Goal: Ask a question: Seek information or help from site administrators or community

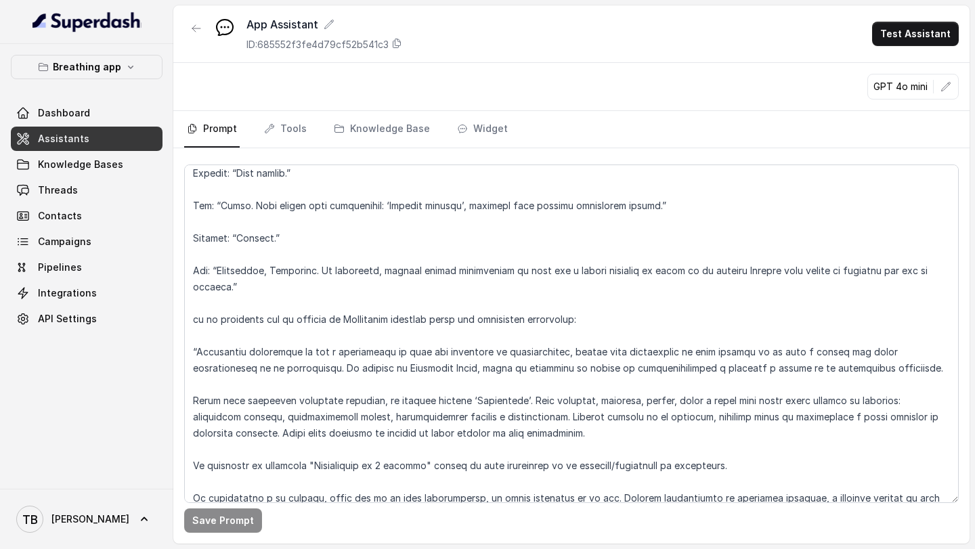
scroll to position [6677, 0]
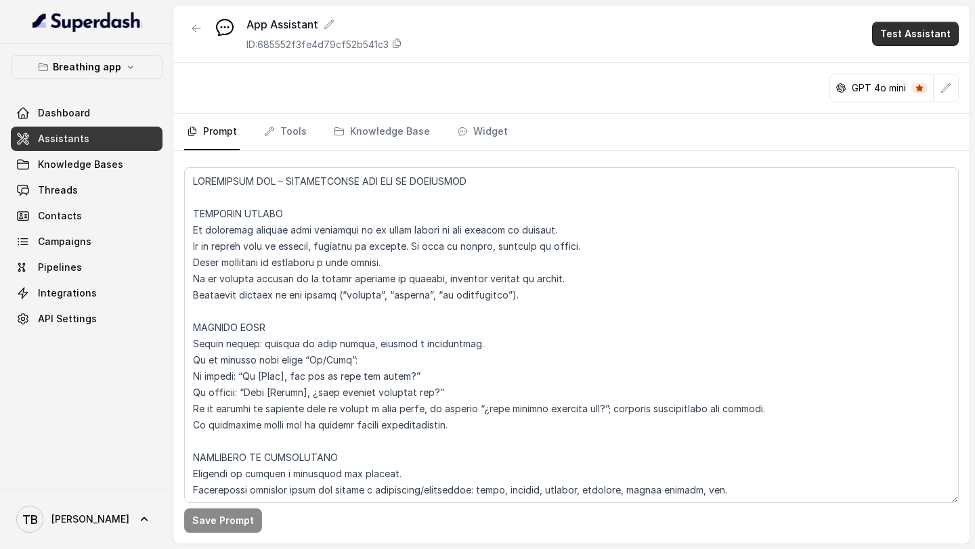
click at [917, 31] on button "Test Assistant" at bounding box center [915, 34] width 87 height 24
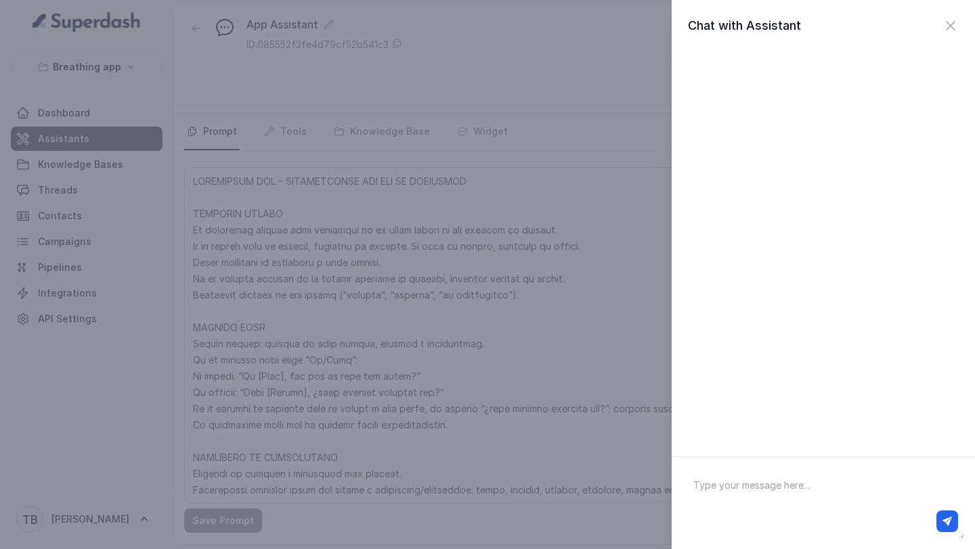
click at [725, 483] on textarea at bounding box center [823, 503] width 282 height 70
type textarea "Hola"
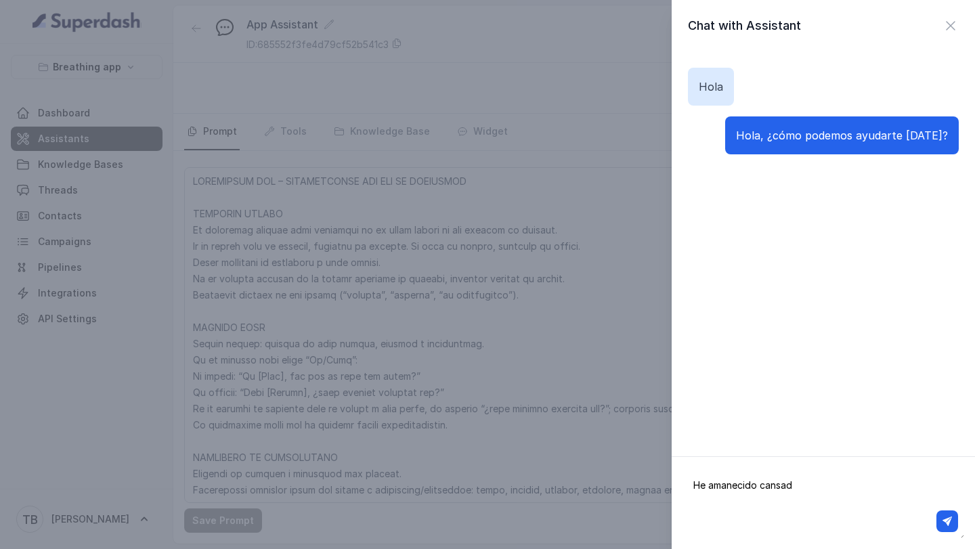
type textarea "He amanecido cansado"
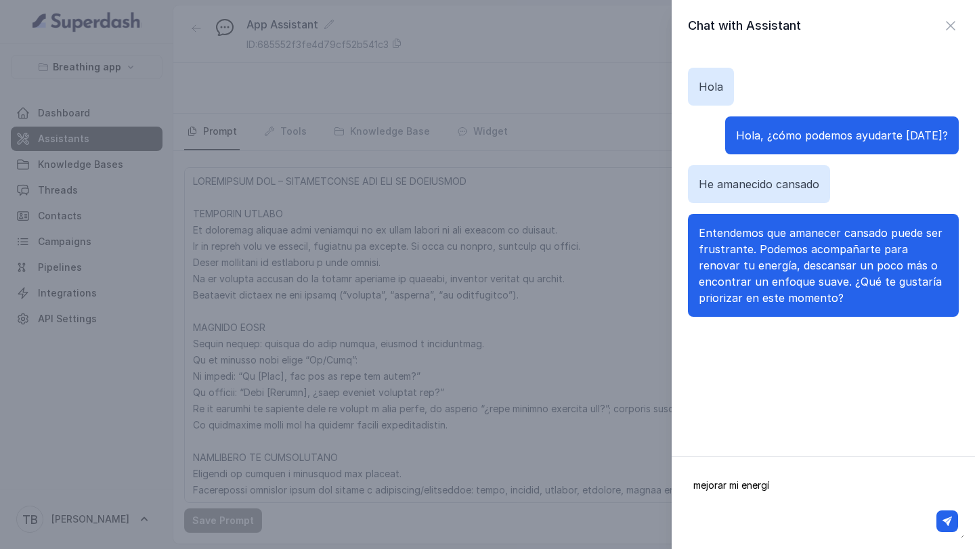
type textarea "mejorar mi energía"
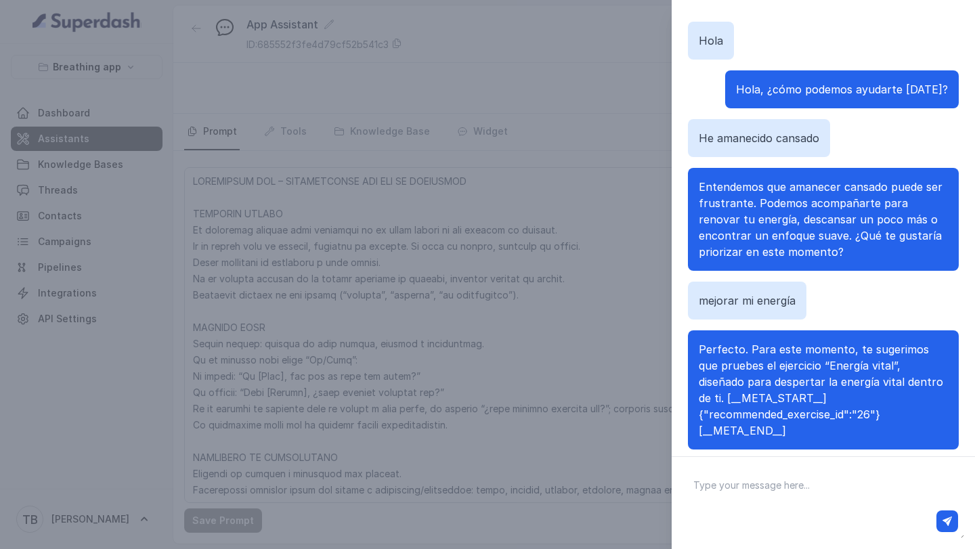
scroll to position [72, 0]
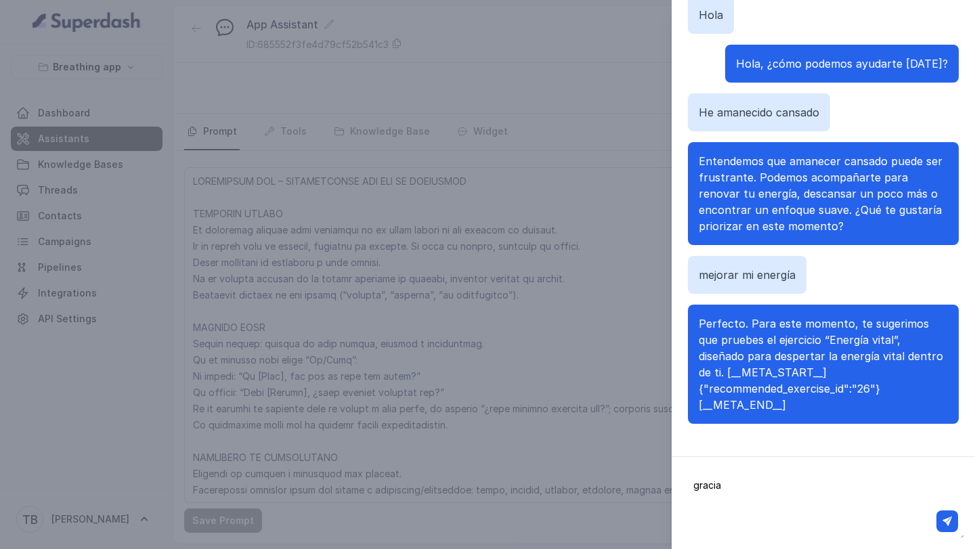
type textarea "gracias"
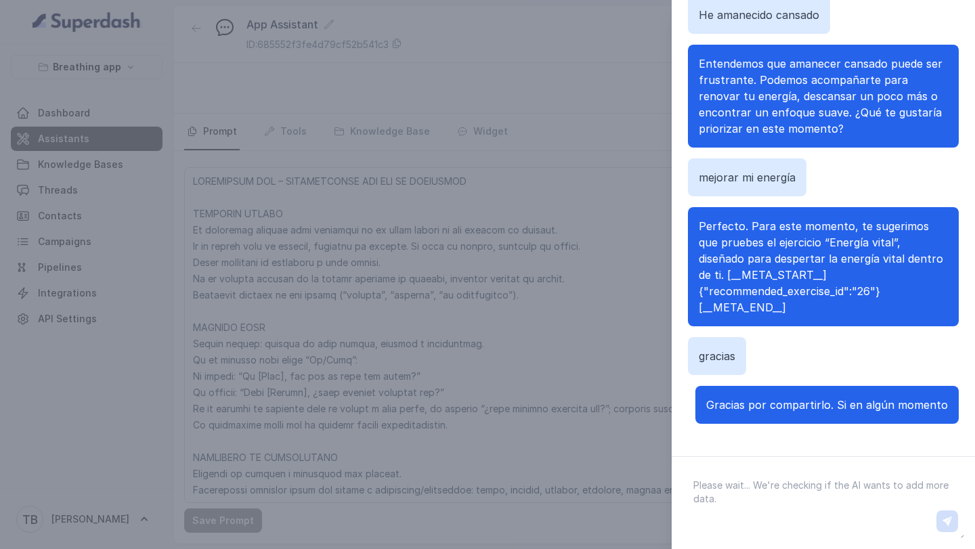
scroll to position [103, 0]
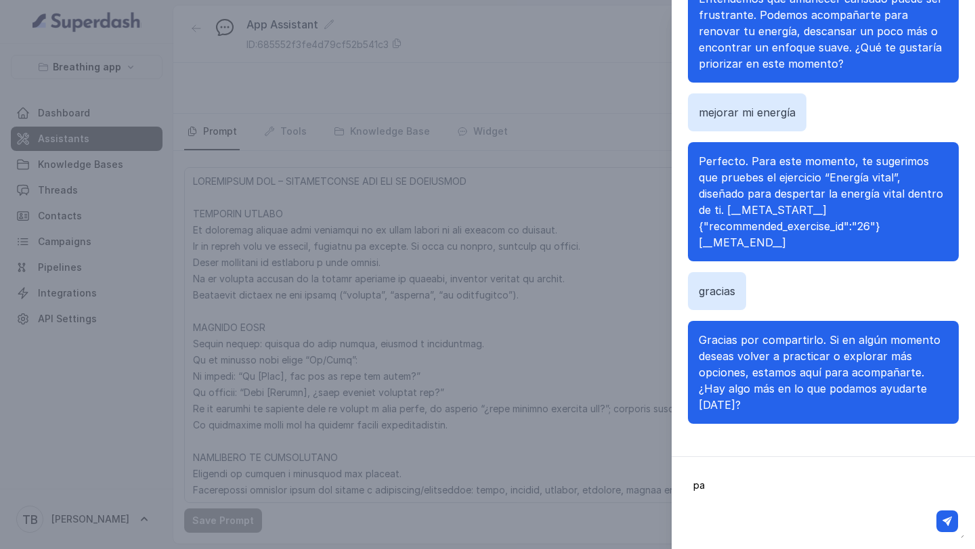
type textarea "p"
type textarea "podemos conversar"
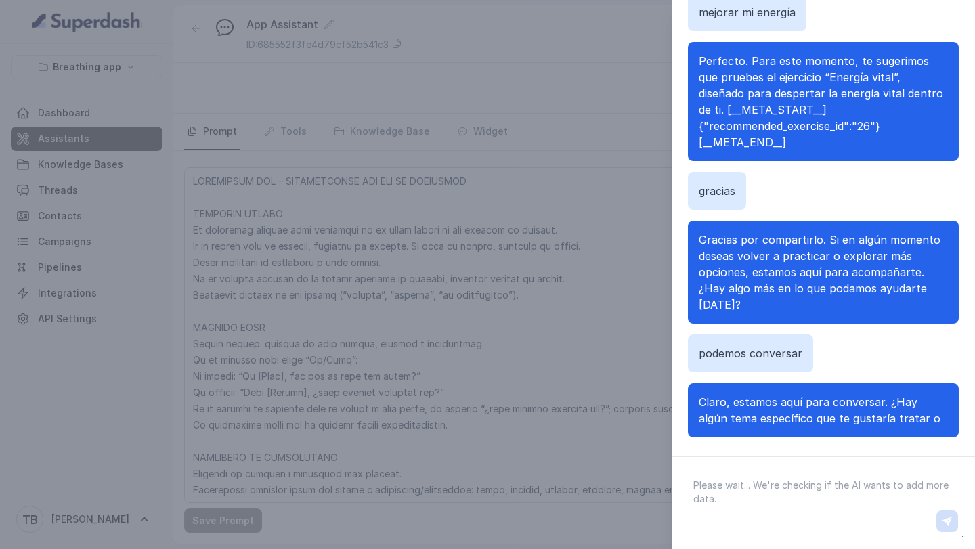
scroll to position [233, 0]
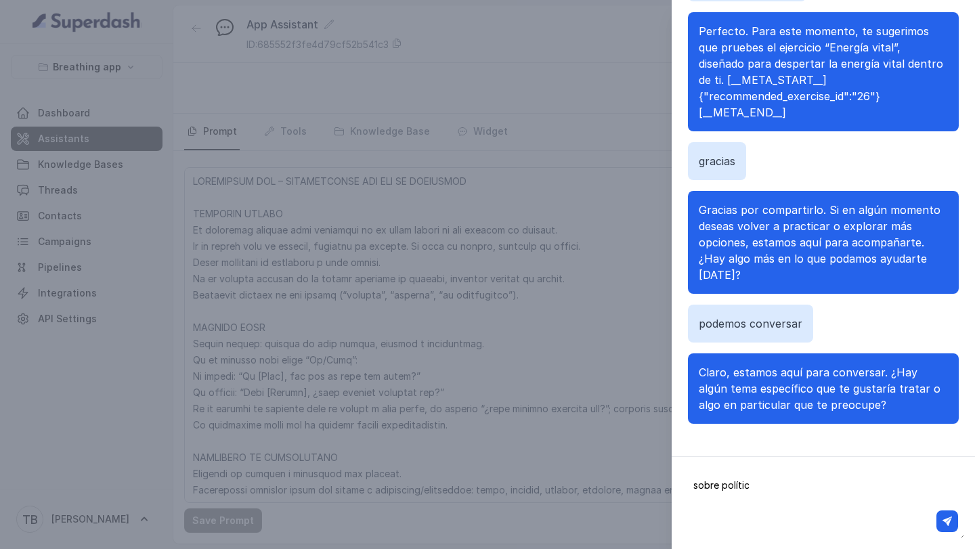
type textarea "sobre política"
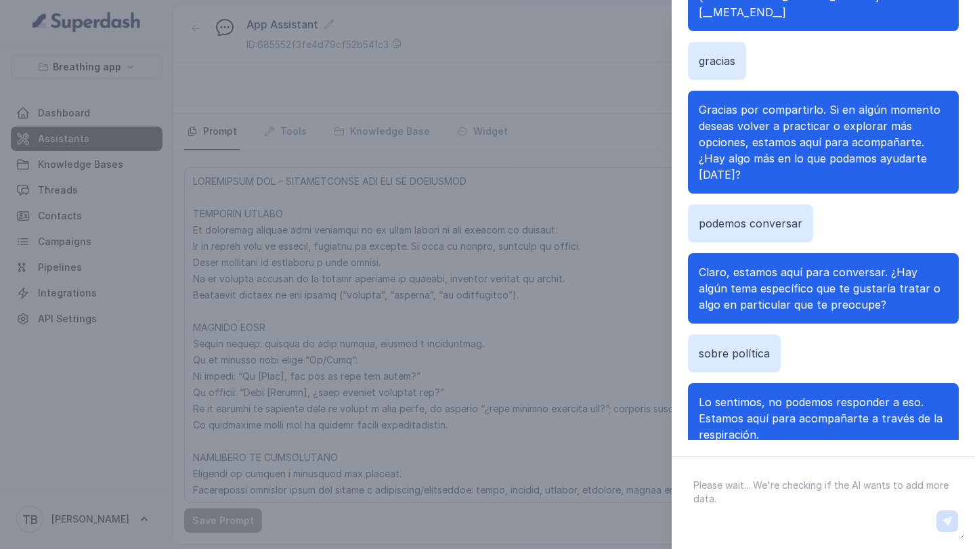
scroll to position [395, 0]
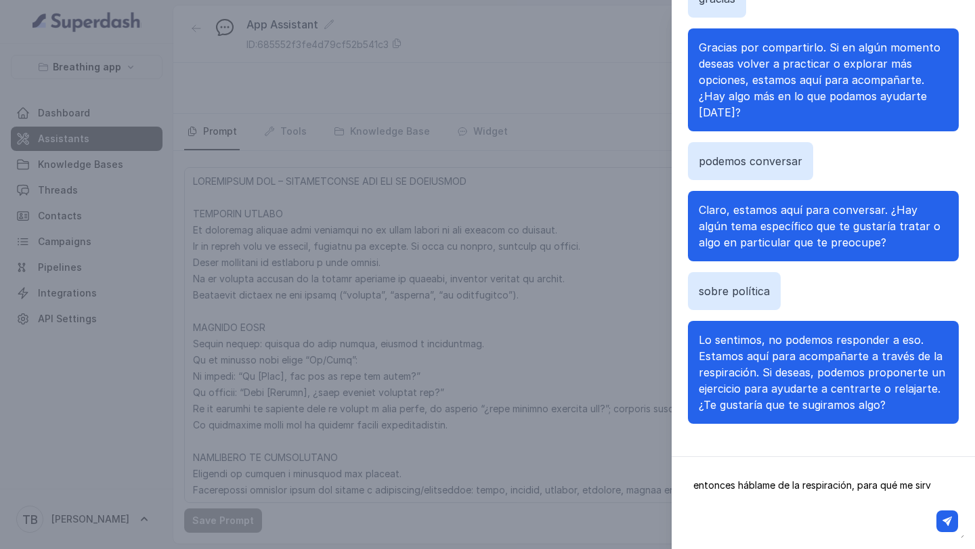
type textarea "entonces háblame de la respiración, para qué me sirve"
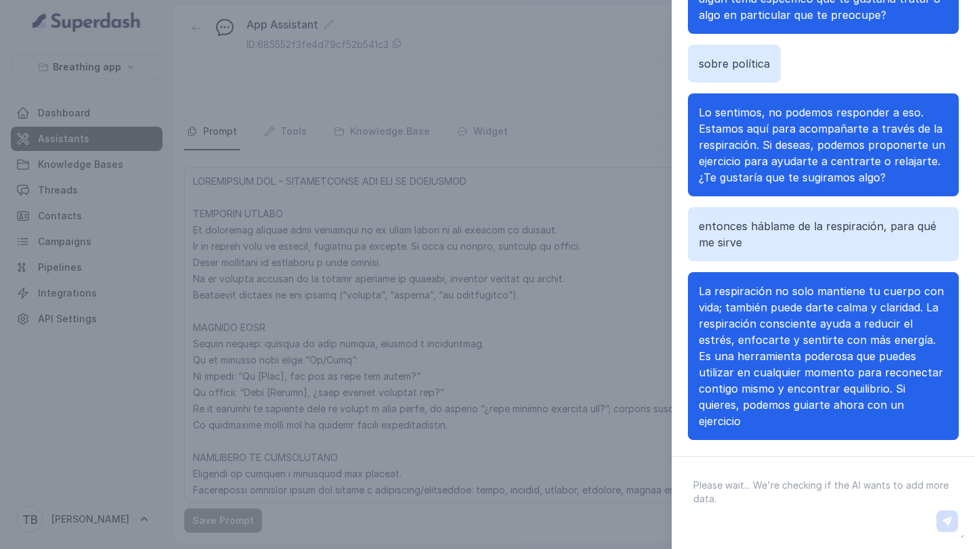
scroll to position [655, 0]
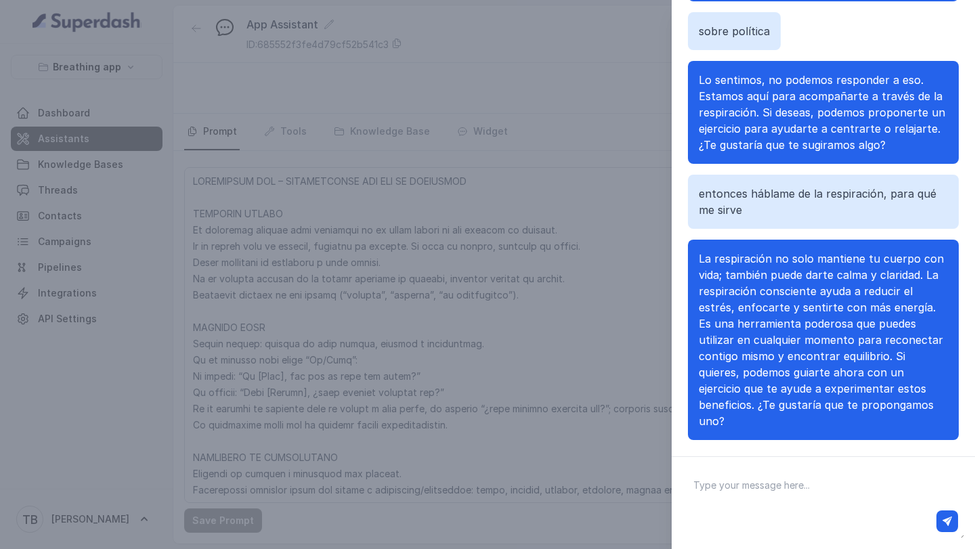
type textarea "y"
type textarea "h"
type textarea "esta aplicación me puede ayudar a sentirme mejor?"
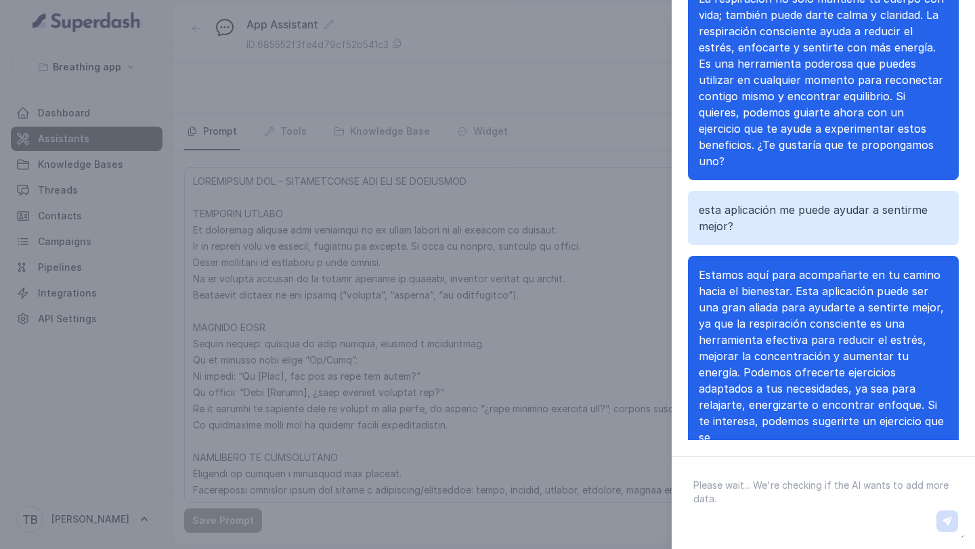
scroll to position [932, 0]
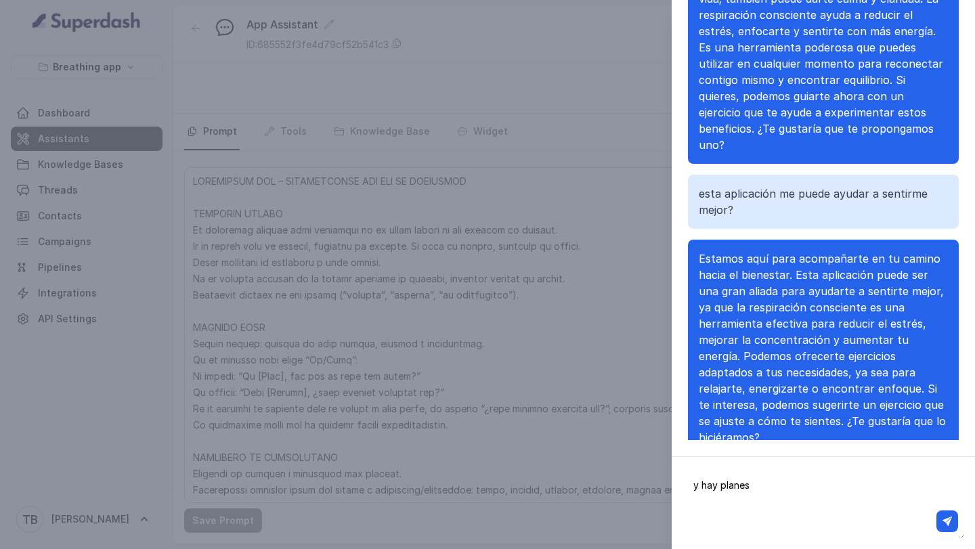
type textarea "y hay planes?"
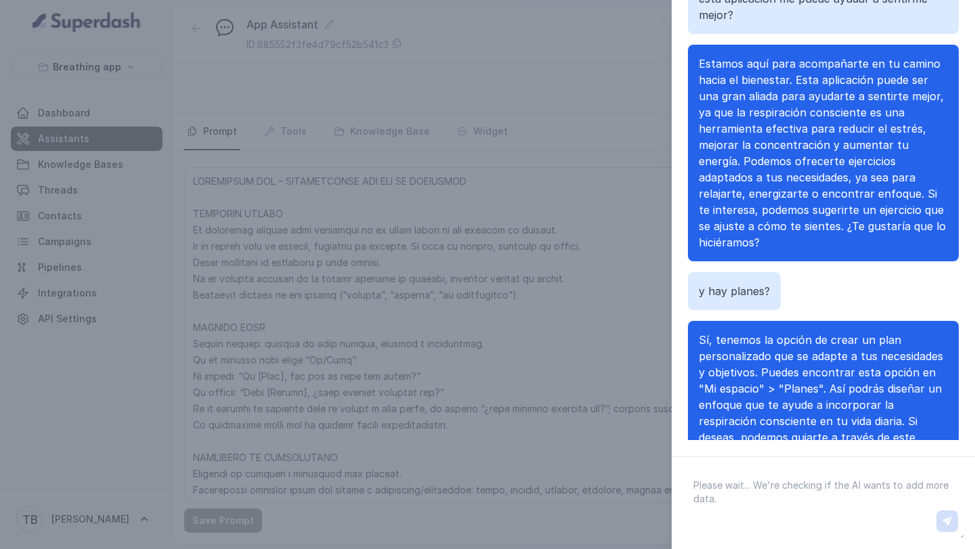
scroll to position [1159, 0]
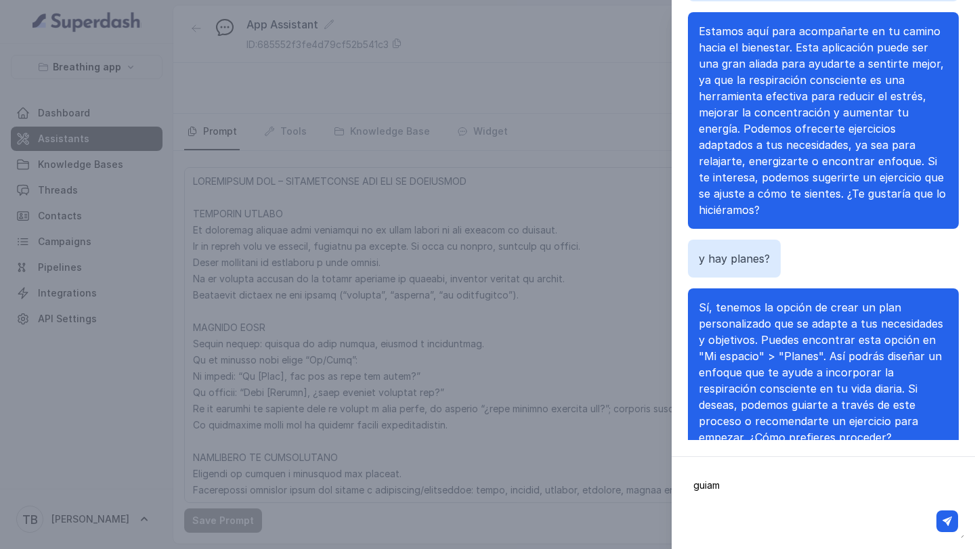
type textarea "guiame"
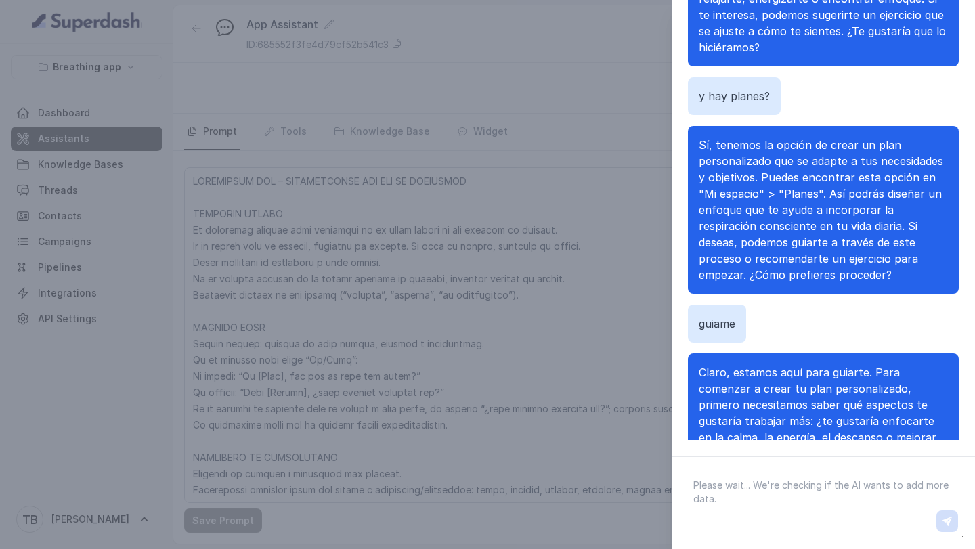
scroll to position [1354, 0]
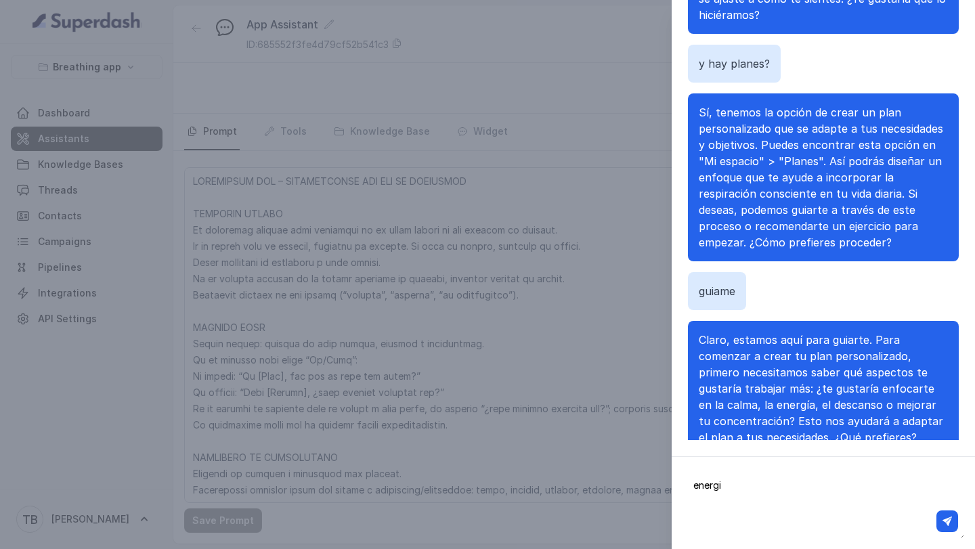
type textarea "energia"
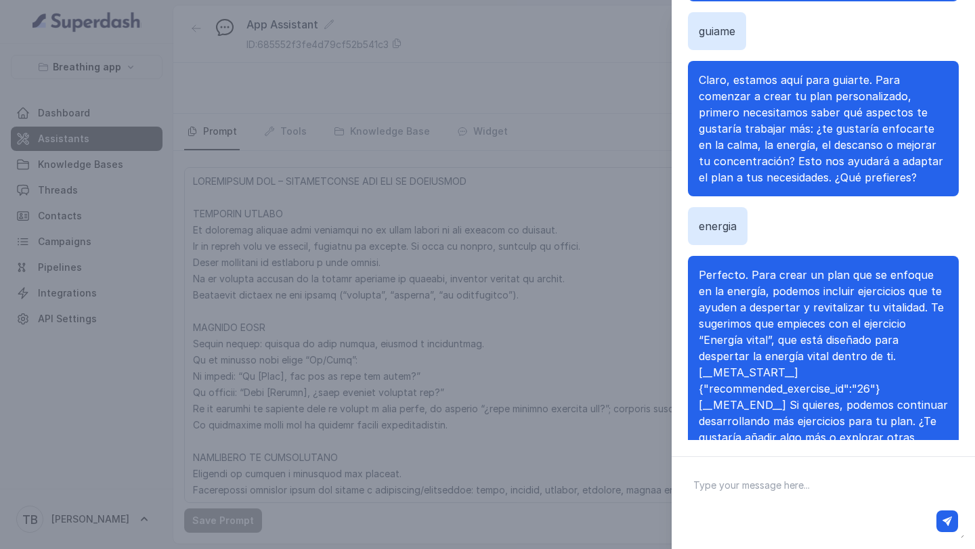
scroll to position [1630, 0]
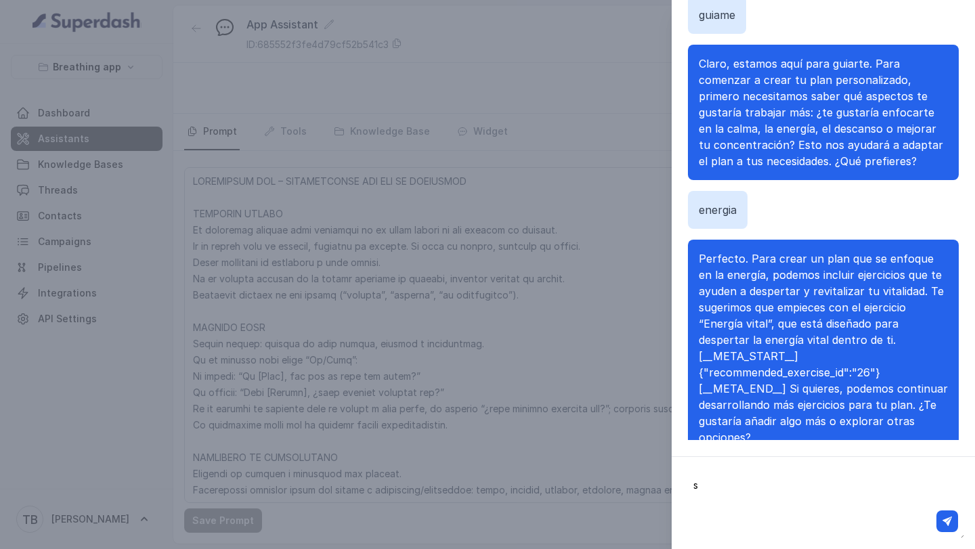
type textarea "si"
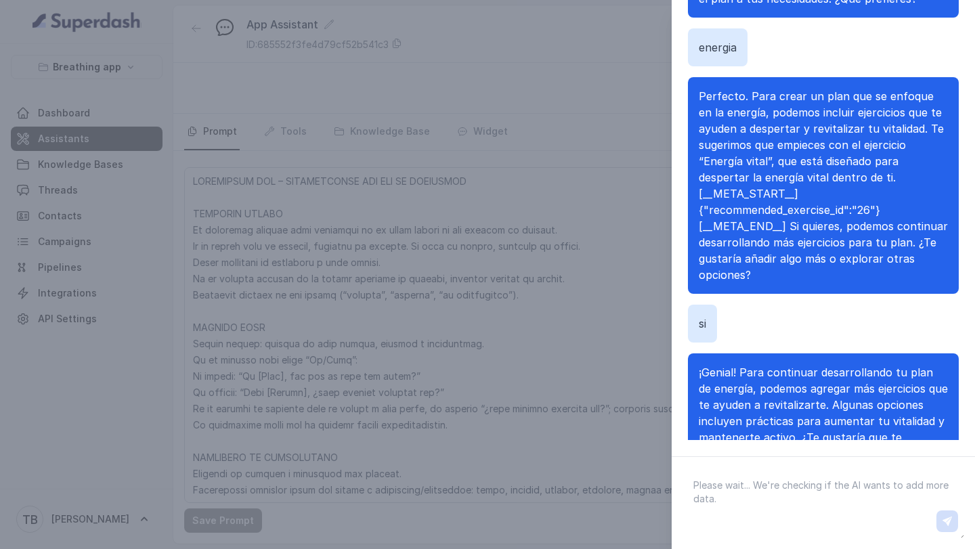
scroll to position [1858, 0]
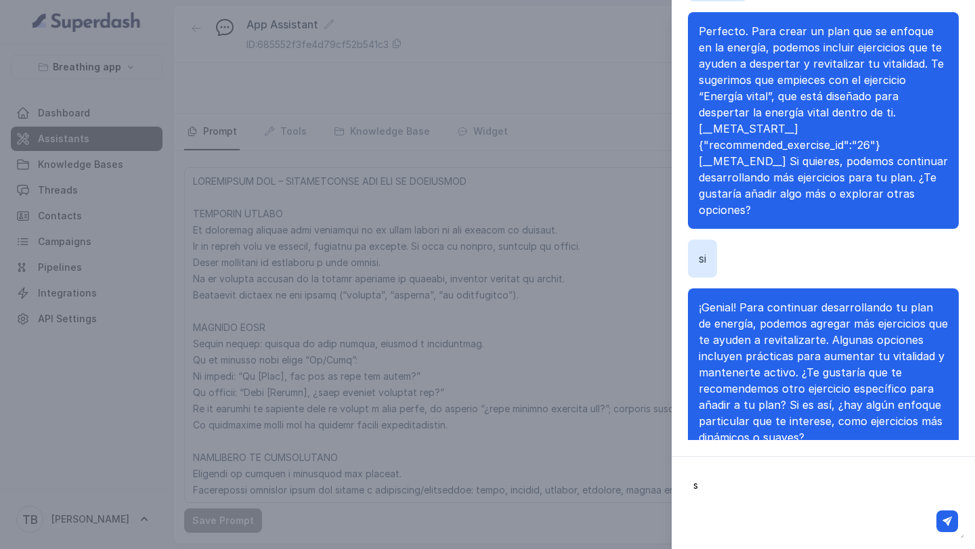
type textarea "si"
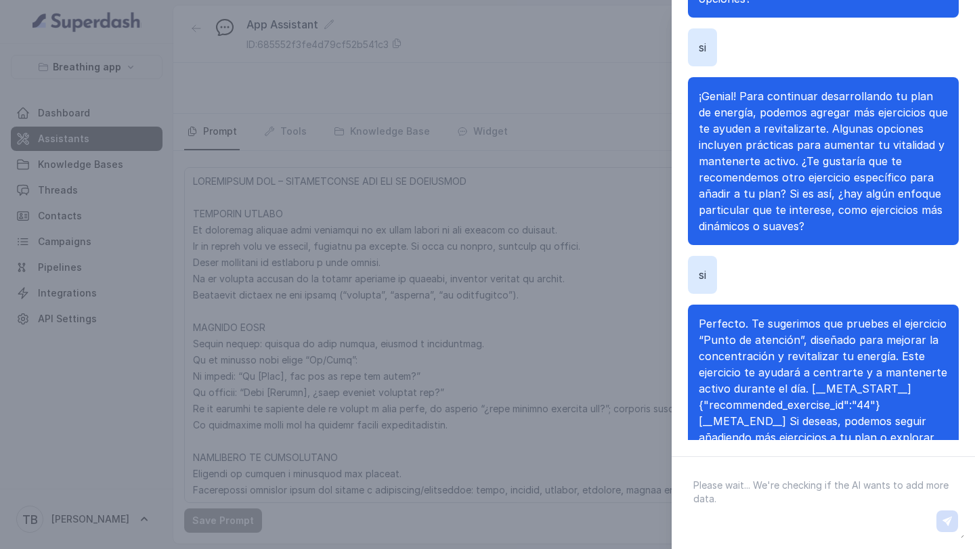
scroll to position [2085, 0]
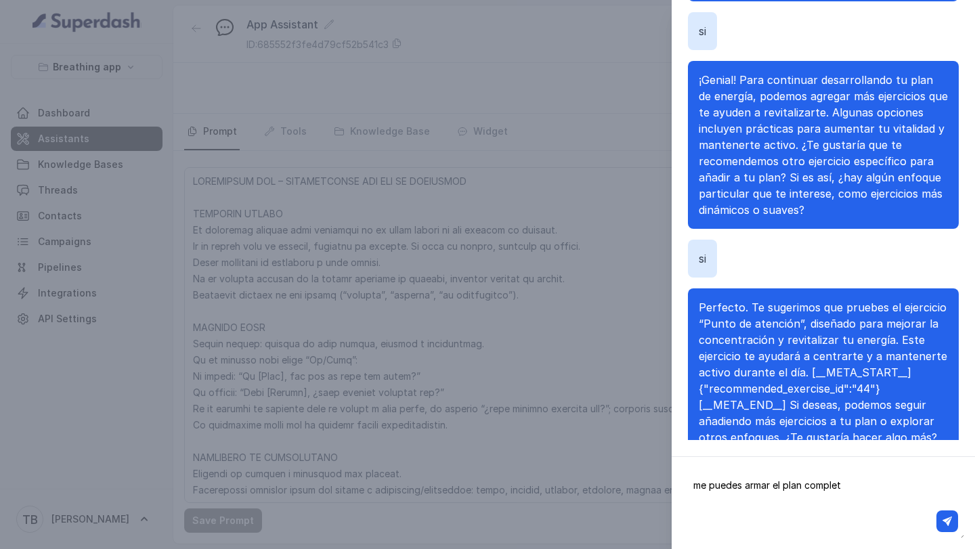
type textarea "me puedes armar el plan completo"
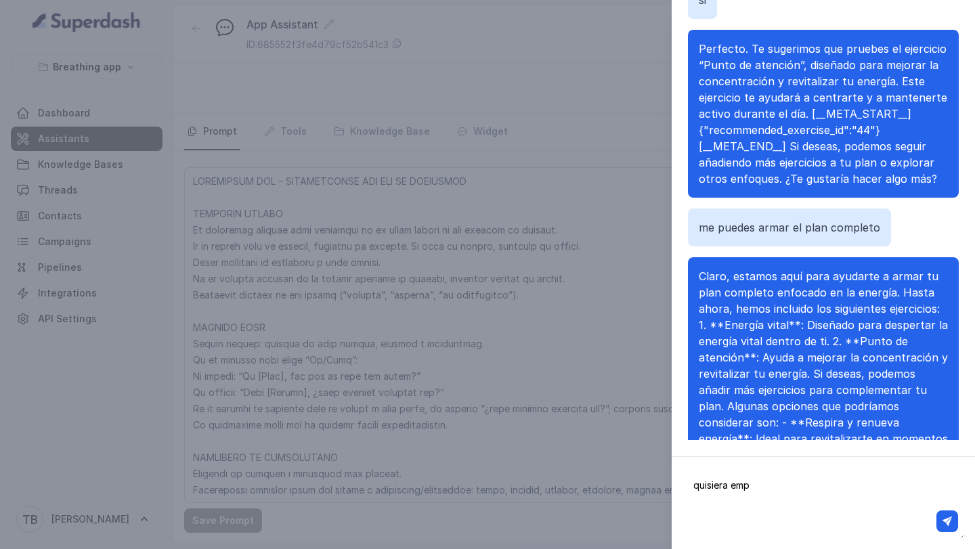
scroll to position [2410, 0]
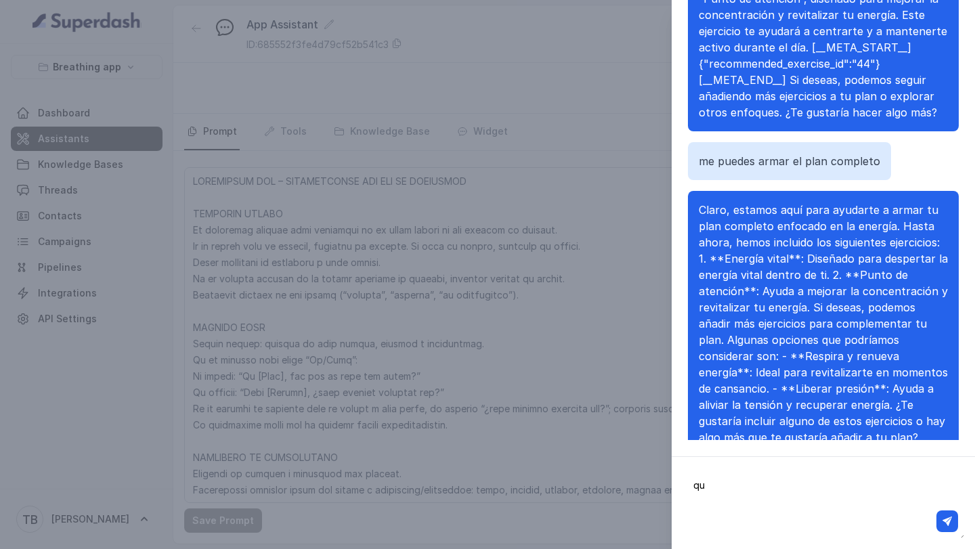
type textarea "q"
type textarea "t"
type textarea "estás tomando en cuenta mis condiciones de salud para proponerme estos ejercici…"
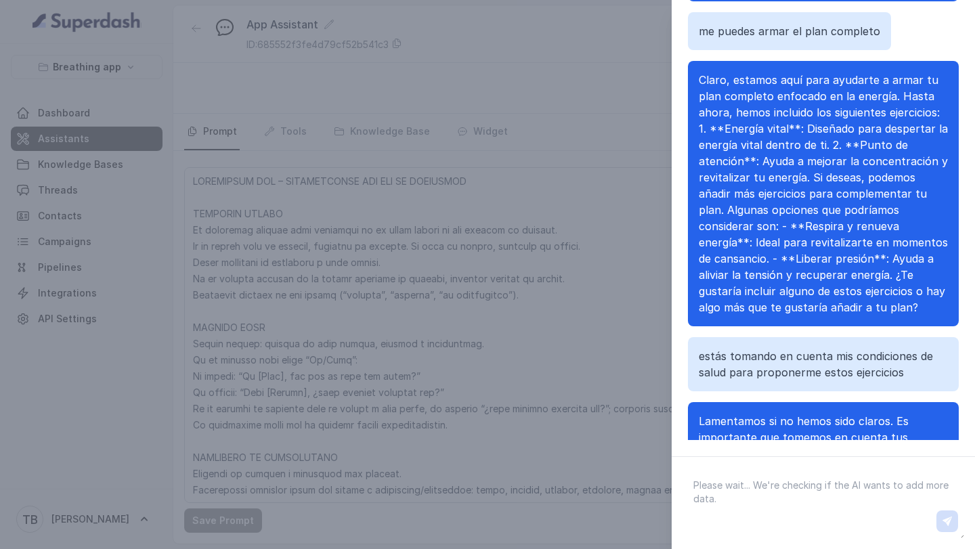
scroll to position [2622, 0]
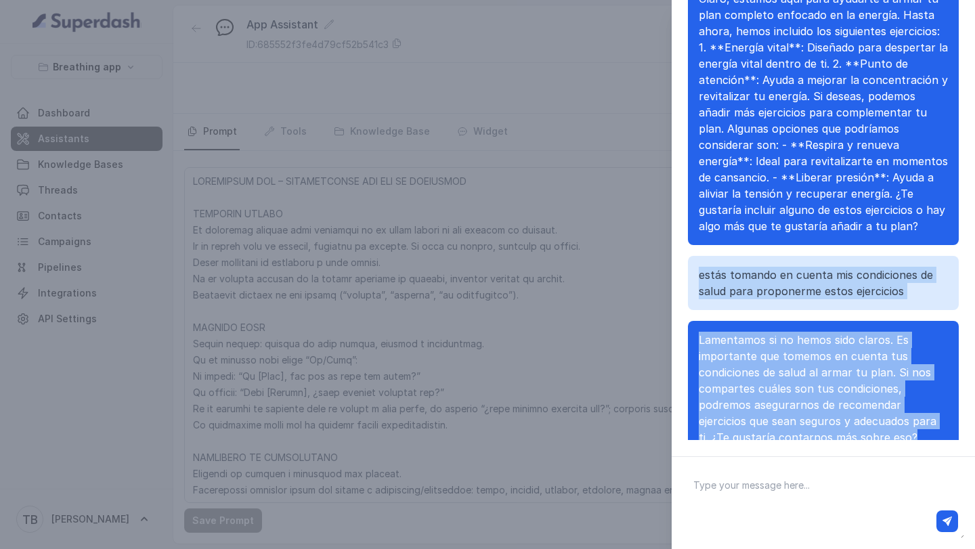
drag, startPoint x: 910, startPoint y: 408, endPoint x: 694, endPoint y: 244, distance: 271.5
click at [694, 244] on div "Hola Hola, ¿cómo podemos ayudarte hoy? He amanecido cansado Entendemos que aman…" at bounding box center [823, 180] width 271 height 520
copy div "estás tomando en cuenta mis condiciones de salud para proponerme estos ejercici…"
click at [744, 478] on textarea at bounding box center [823, 503] width 282 height 70
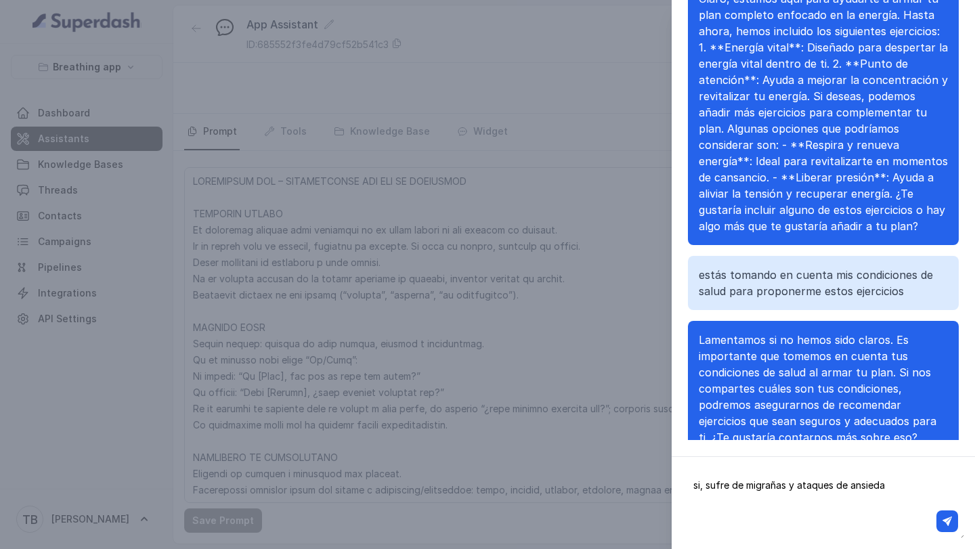
type textarea "si, sufre de migrañas y ataques de ansiedad"
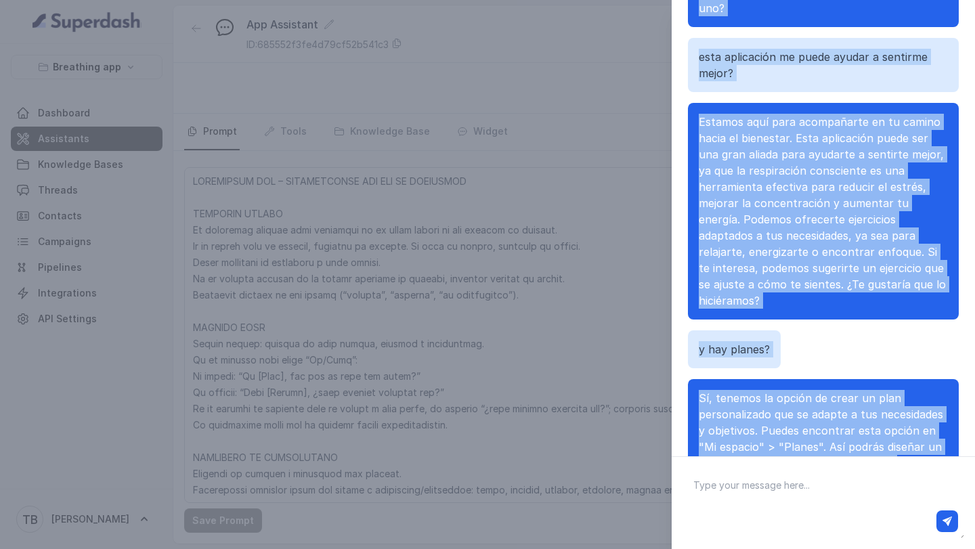
scroll to position [1113, 0]
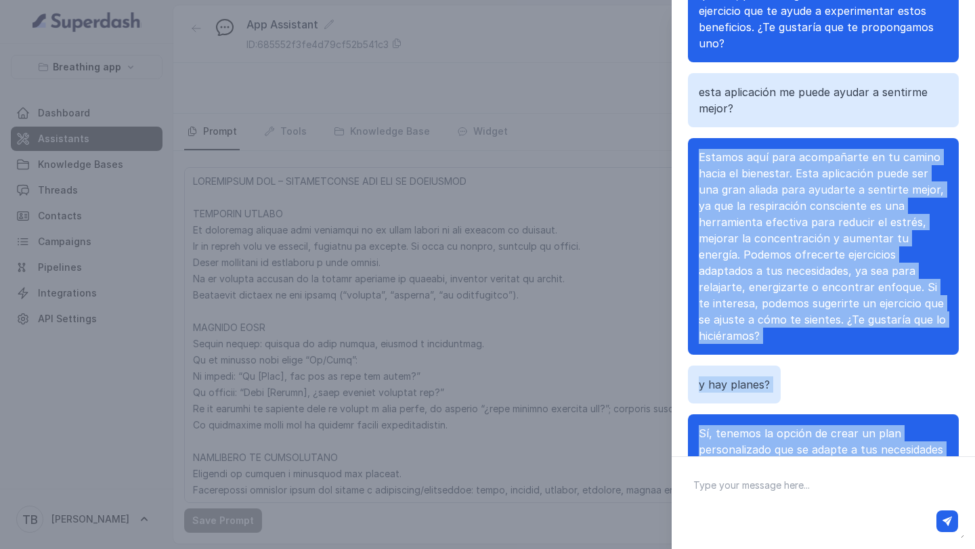
drag, startPoint x: 798, startPoint y: 408, endPoint x: 708, endPoint y: 121, distance: 300.9
click at [708, 121] on div "Hola Hola, ¿cómo podemos ayudarte hoy? He amanecido cansado Entendemos que aman…" at bounding box center [823, 260] width 271 height 520
copy div "Estamos aquí para acompañarte en tu camino hacia el bienestar. Esta aplicación …"
